Goal: Navigation & Orientation: Go to known website

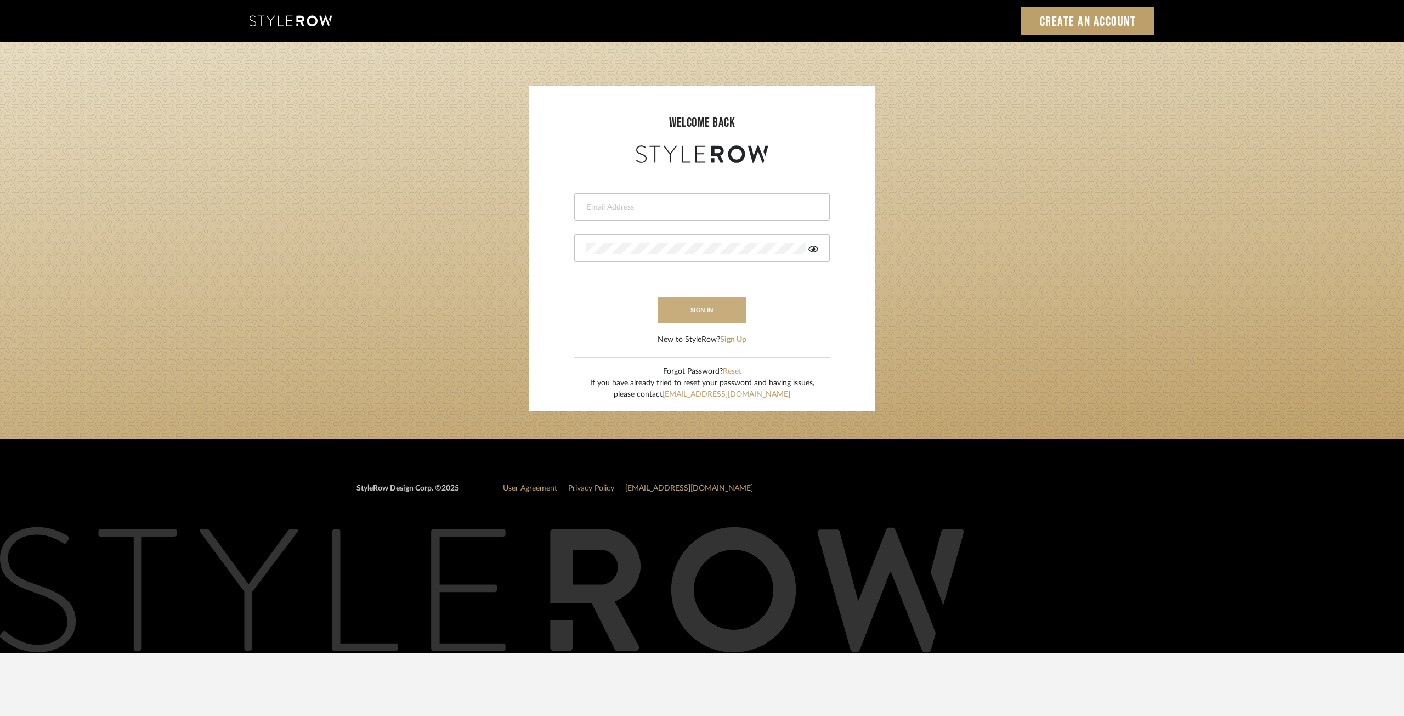
type input "ksears@morgantewilson.com"
click at [704, 303] on button "sign in" at bounding box center [702, 310] width 88 height 26
